Goal: Transaction & Acquisition: Purchase product/service

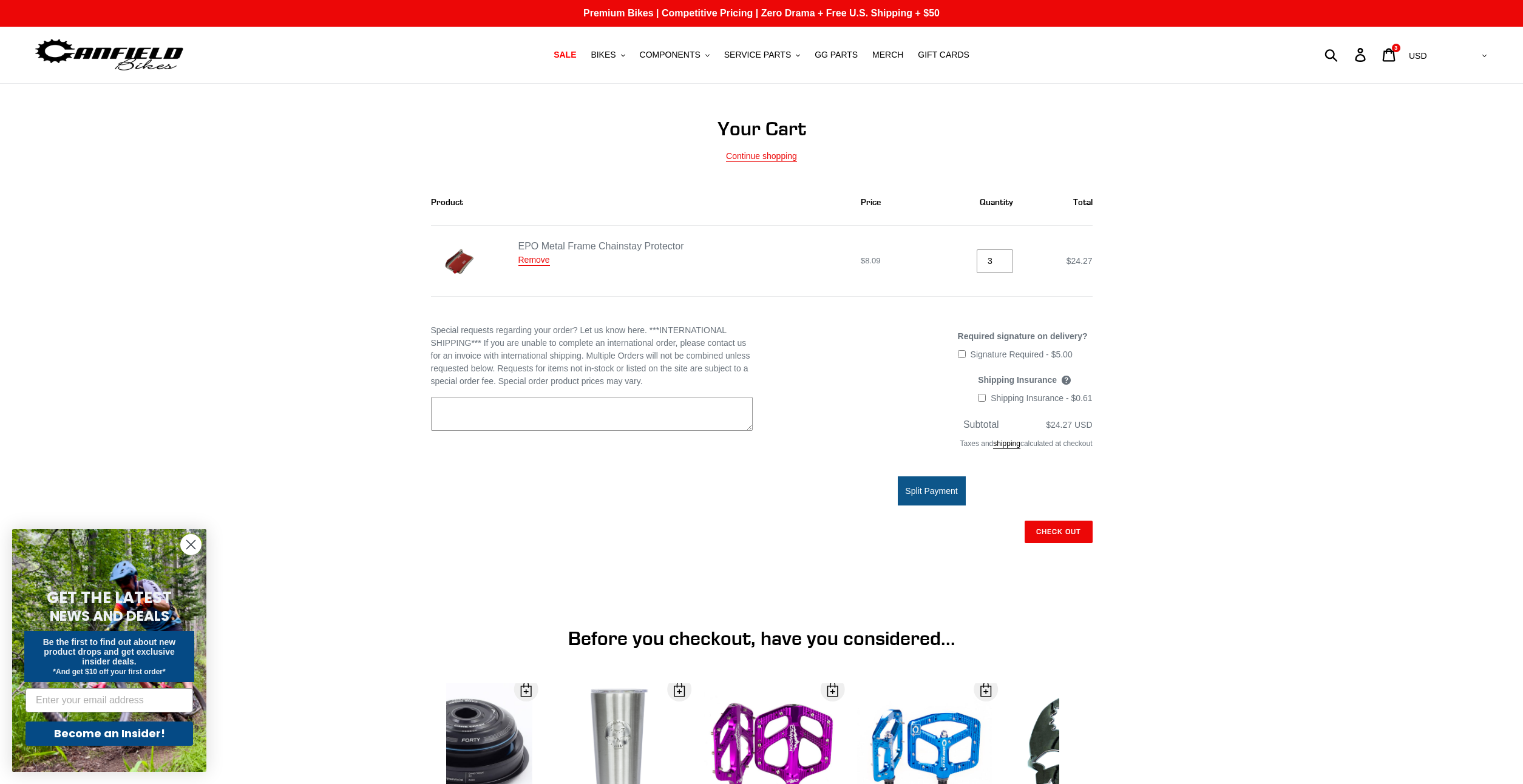
click at [1090, 564] on shop-pay-wallet-button at bounding box center [1092, 559] width 3 height 9
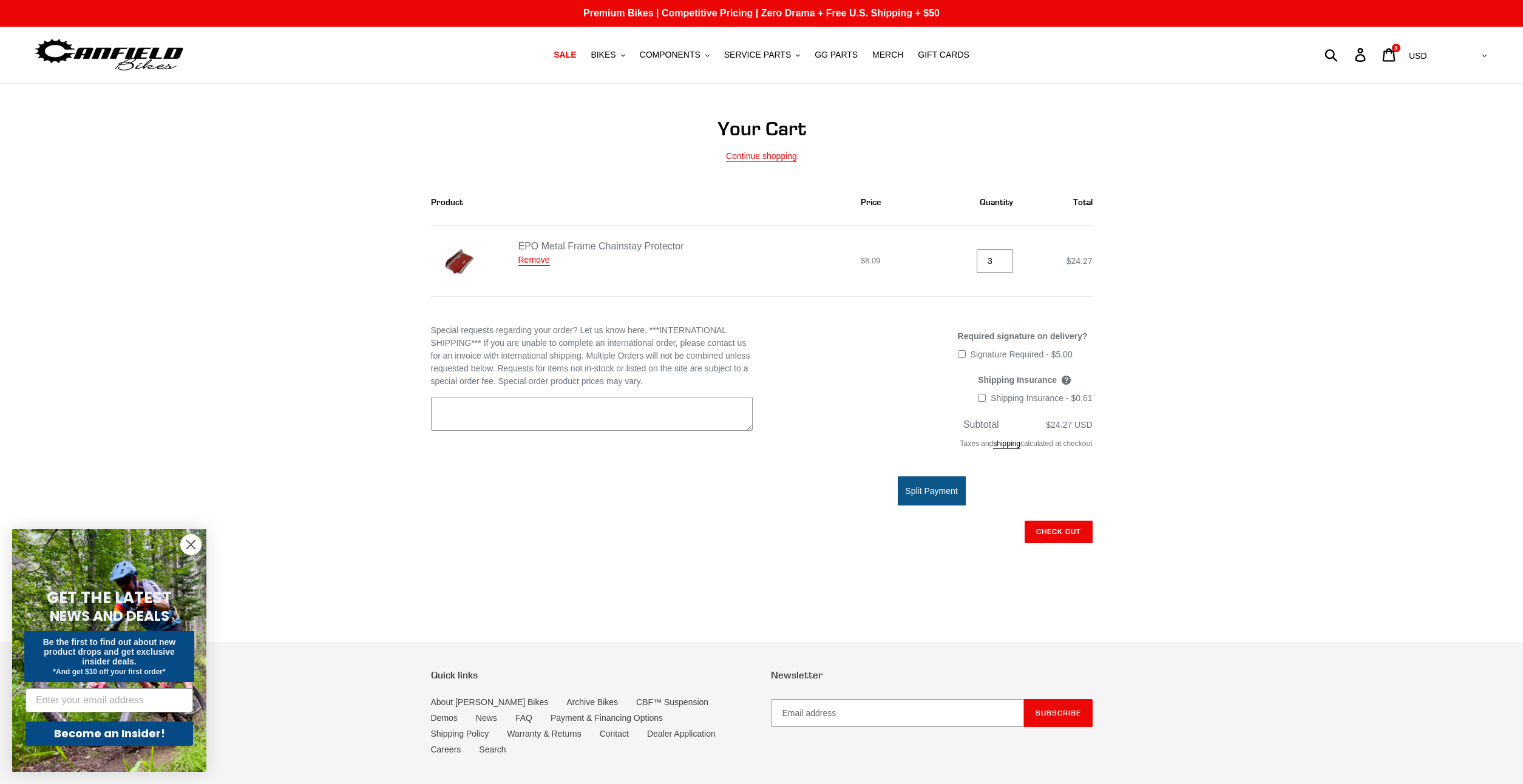
drag, startPoint x: 997, startPoint y: 267, endPoint x: 985, endPoint y: 264, distance: 12.4
click at [985, 264] on input "3" at bounding box center [995, 261] width 36 height 24
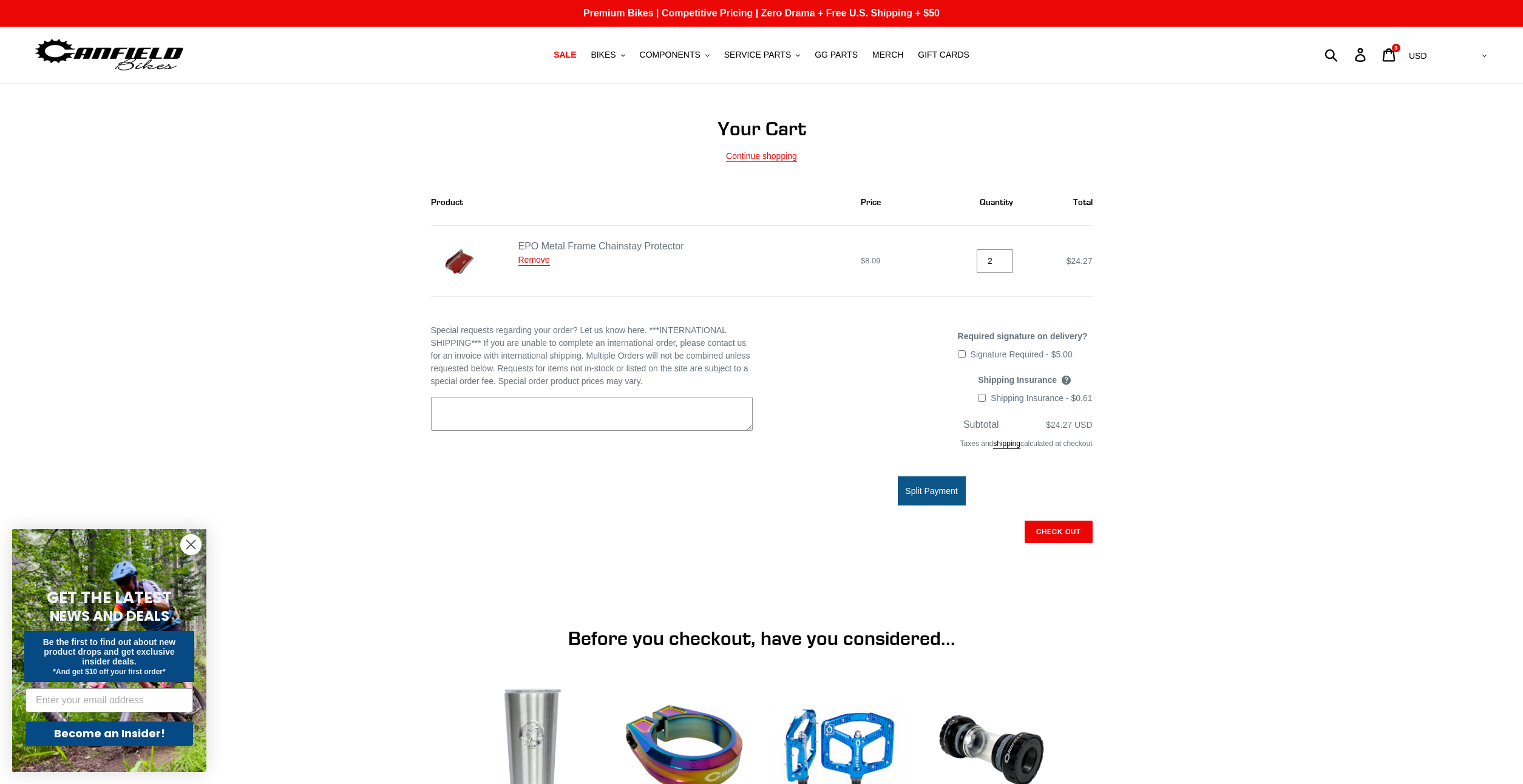
click at [1004, 263] on input "2" at bounding box center [995, 261] width 36 height 24
type input "1"
click at [1004, 263] on input "1" at bounding box center [995, 261] width 36 height 24
click at [1288, 340] on div "Your Cart Continue shopping Product Price Quantity Total EPO Metal Frame Chains…" at bounding box center [761, 502] width 1523 height 771
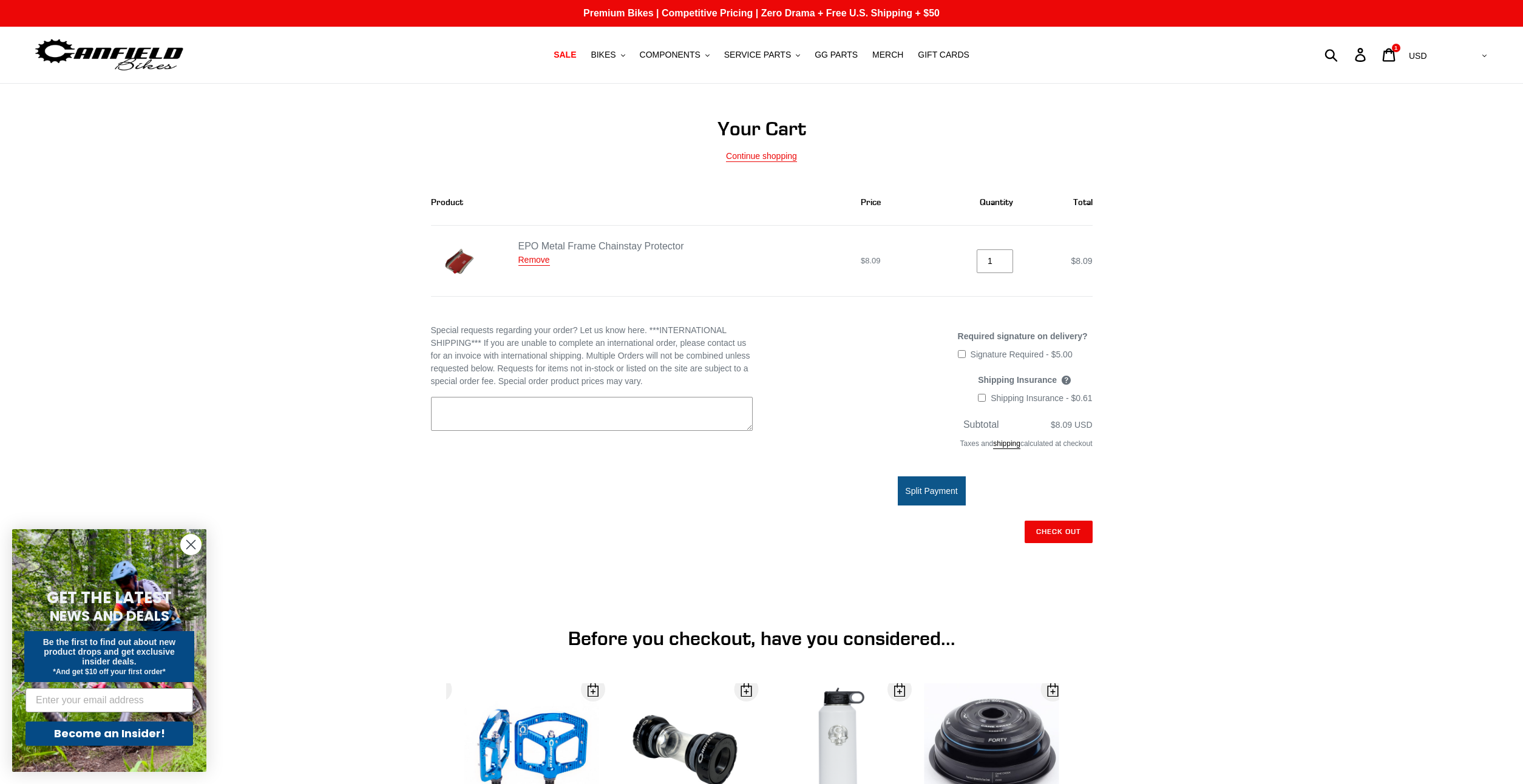
click at [1090, 562] on shop-pay-wallet-button at bounding box center [1092, 559] width 3 height 9
